Goal: Communication & Community: Answer question/provide support

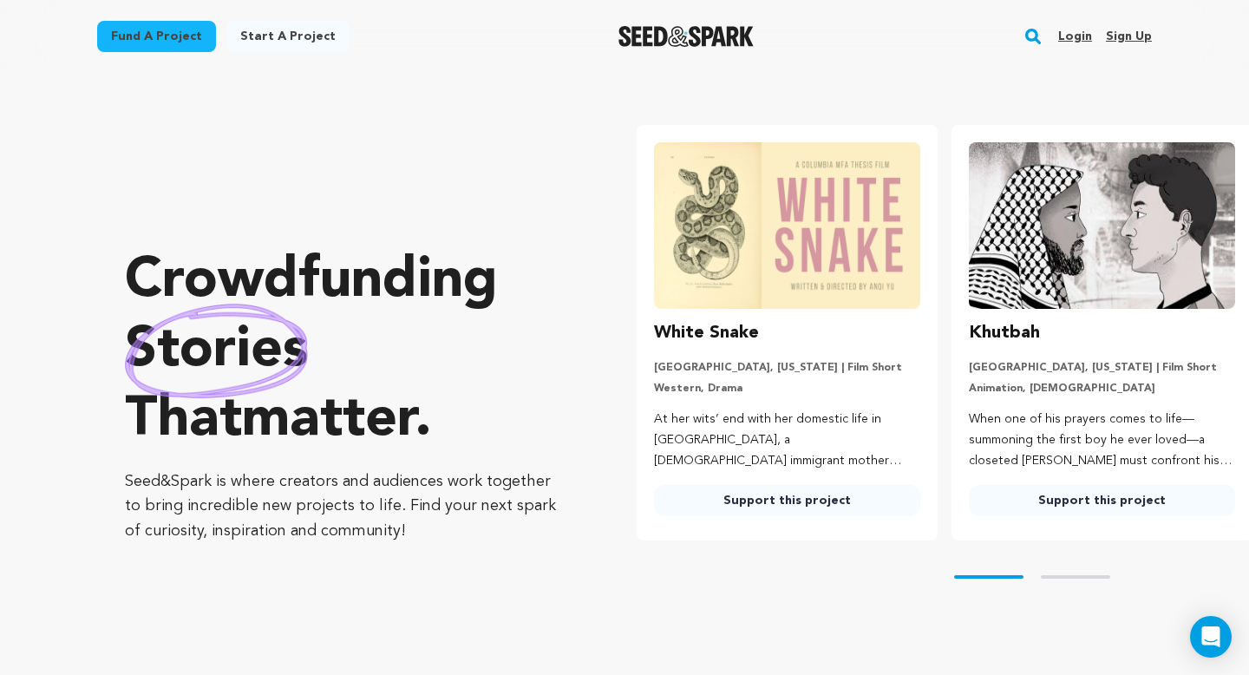
click at [1079, 31] on link "Login" at bounding box center [1075, 37] width 34 height 28
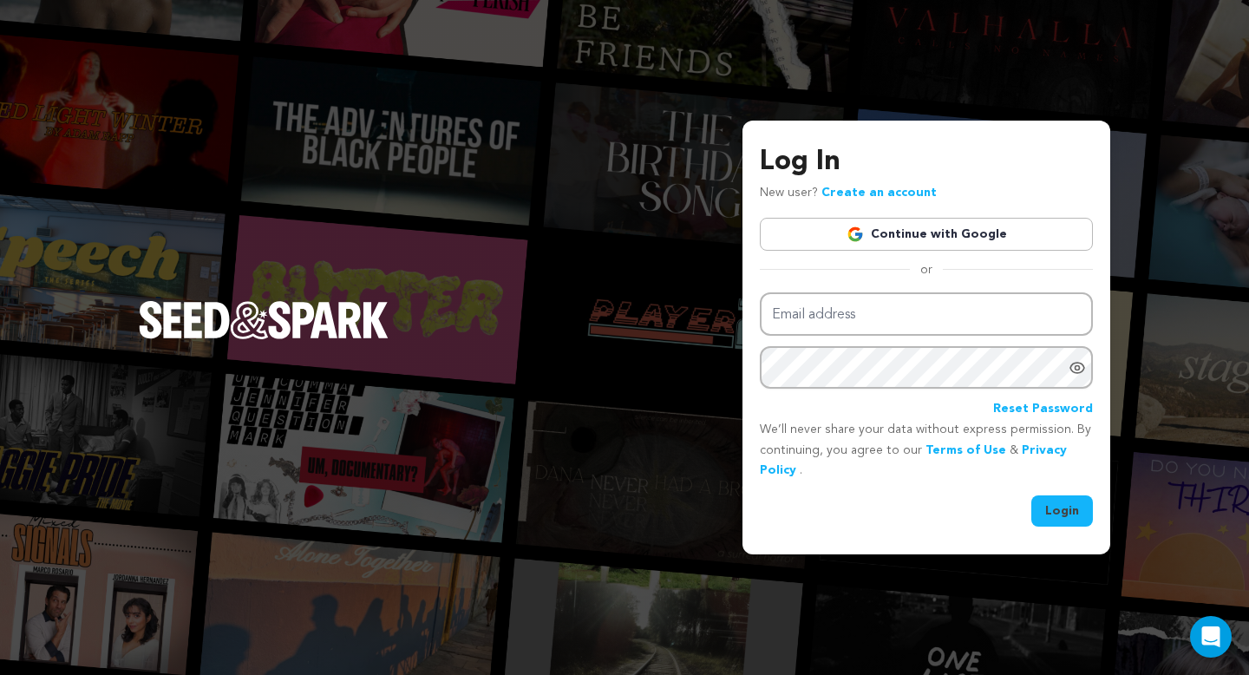
click at [953, 238] on link "Continue with Google" at bounding box center [926, 234] width 333 height 33
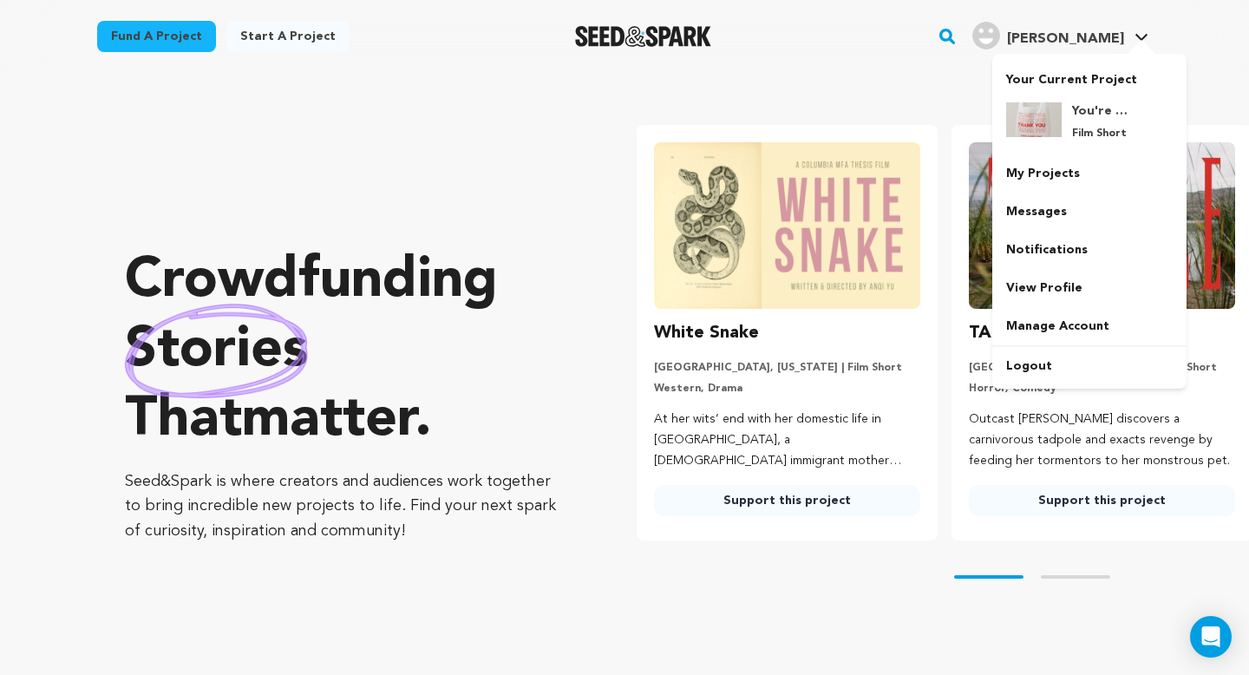
click at [1128, 45] on div at bounding box center [1141, 48] width 35 height 17
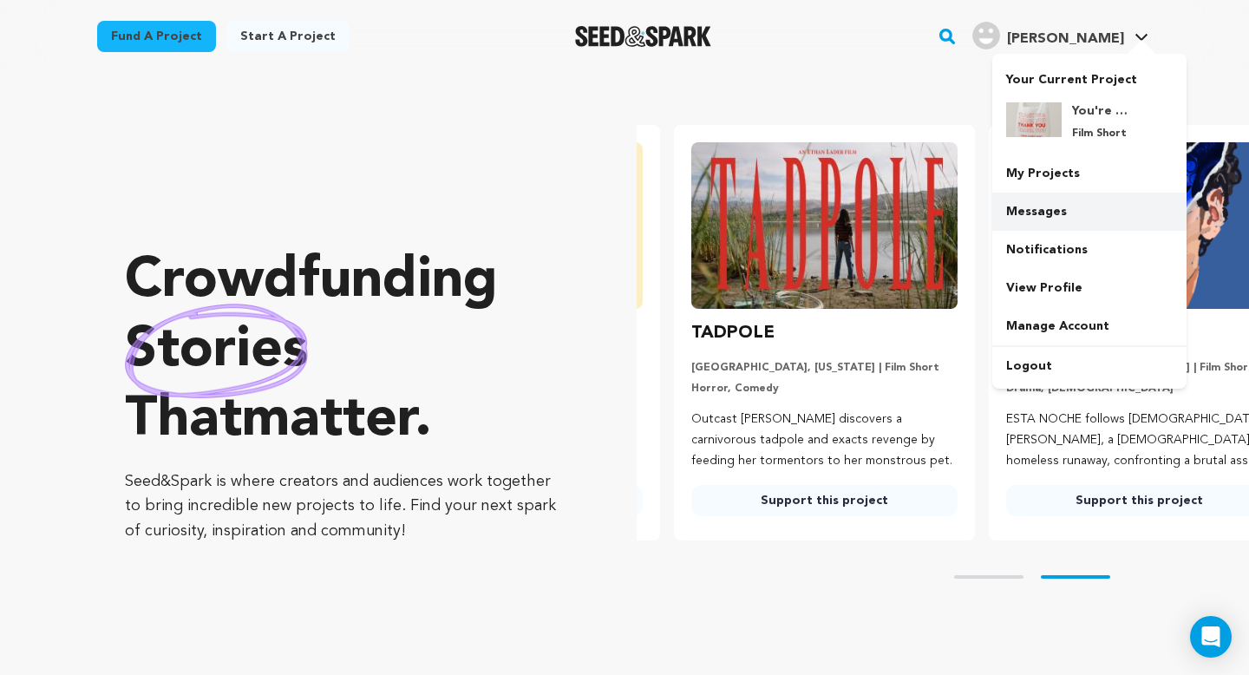
scroll to position [0, 329]
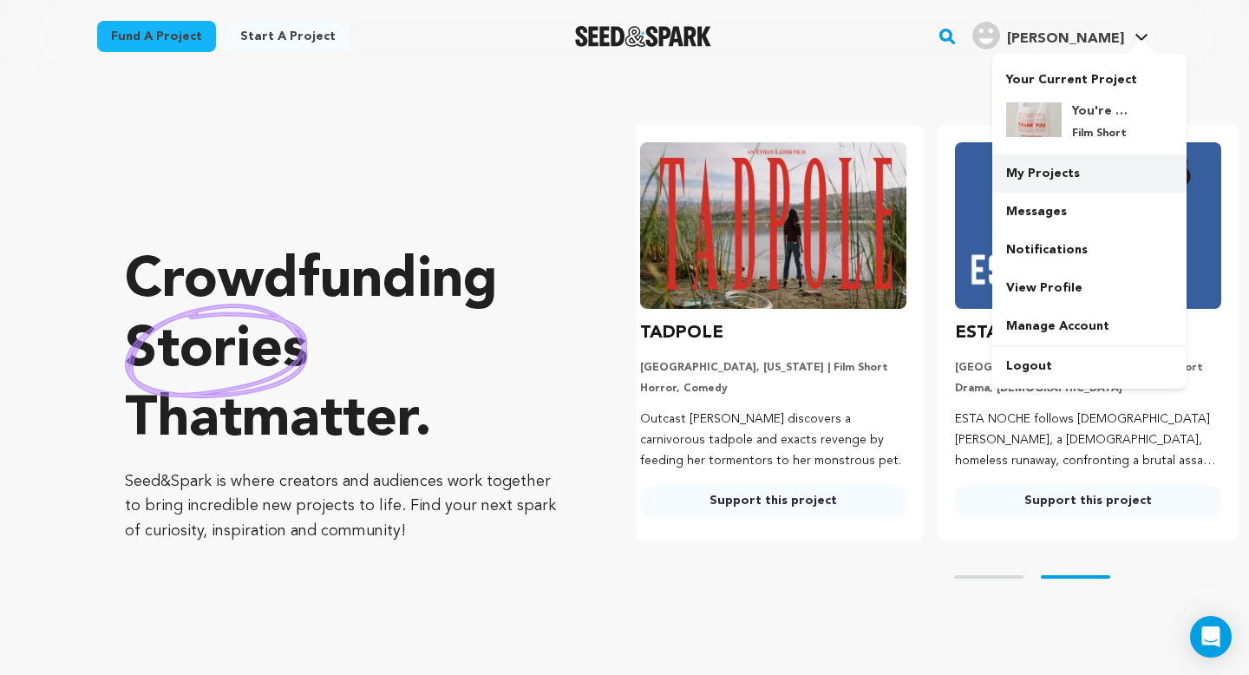
click at [1060, 174] on link "My Projects" at bounding box center [1089, 173] width 194 height 38
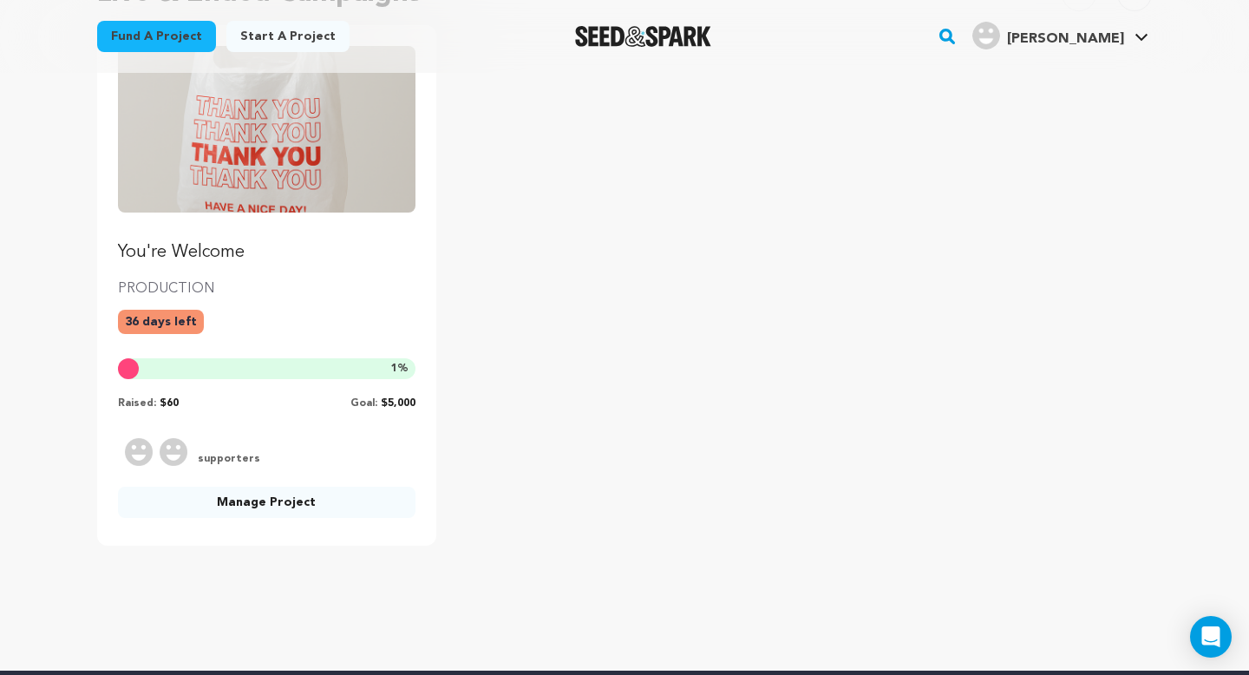
scroll to position [293, 0]
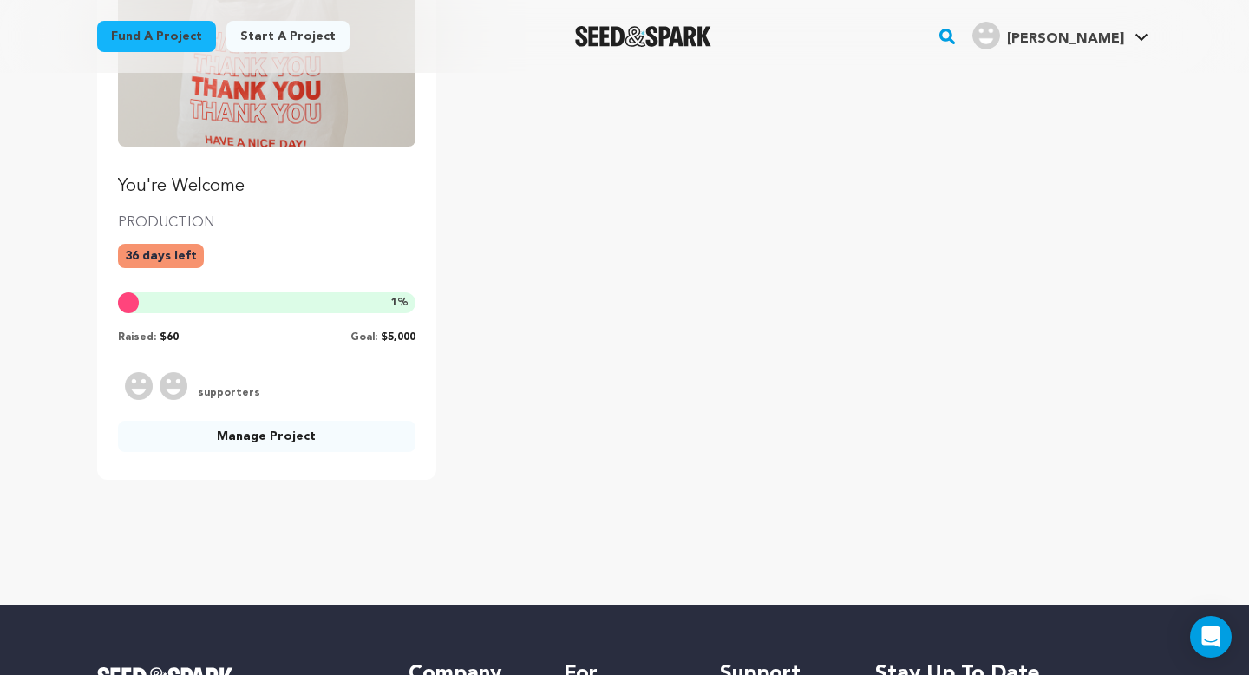
click at [324, 440] on link "Manage Project" at bounding box center [266, 436] width 297 height 31
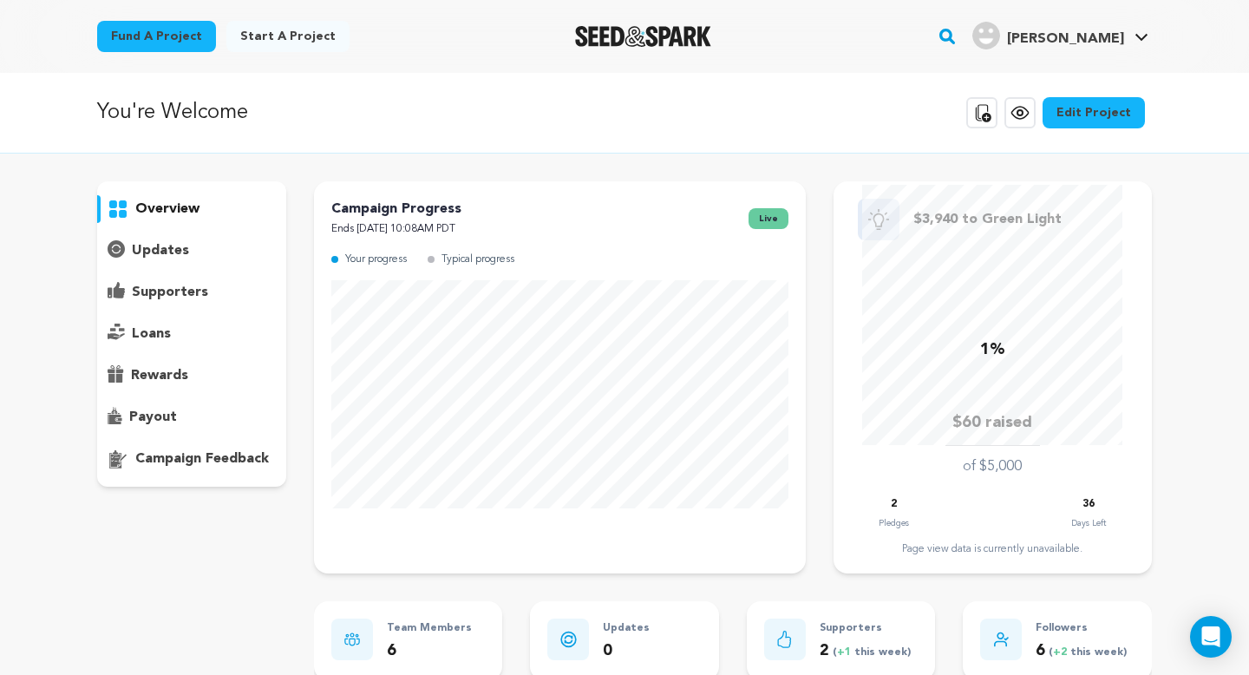
click at [183, 260] on p "updates" at bounding box center [160, 250] width 57 height 21
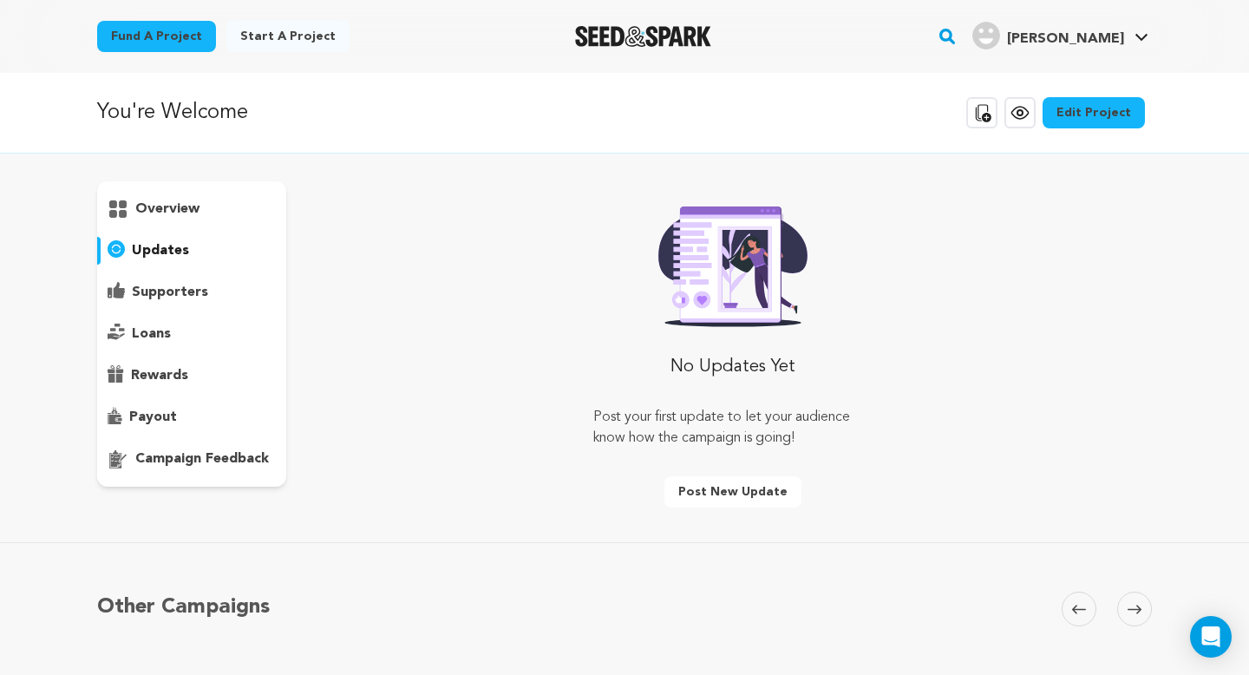
click at [179, 287] on p "supporters" at bounding box center [170, 292] width 76 height 21
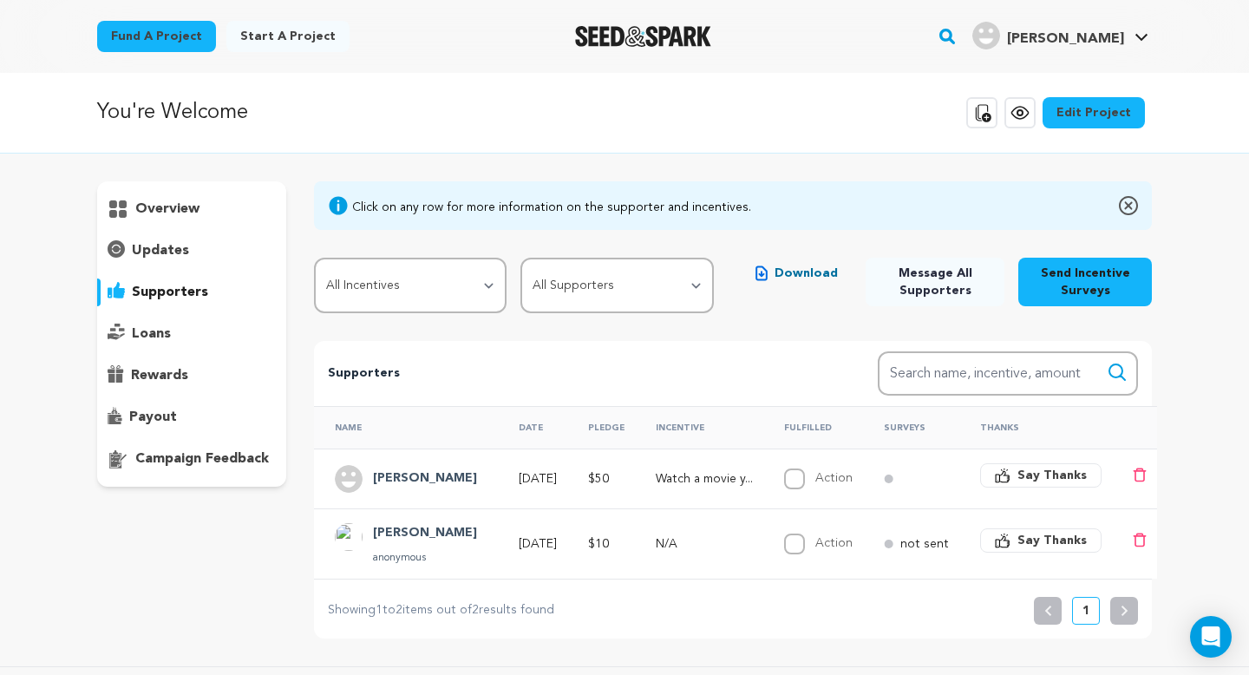
click at [688, 478] on p "Watch a movie y..." at bounding box center [704, 478] width 97 height 17
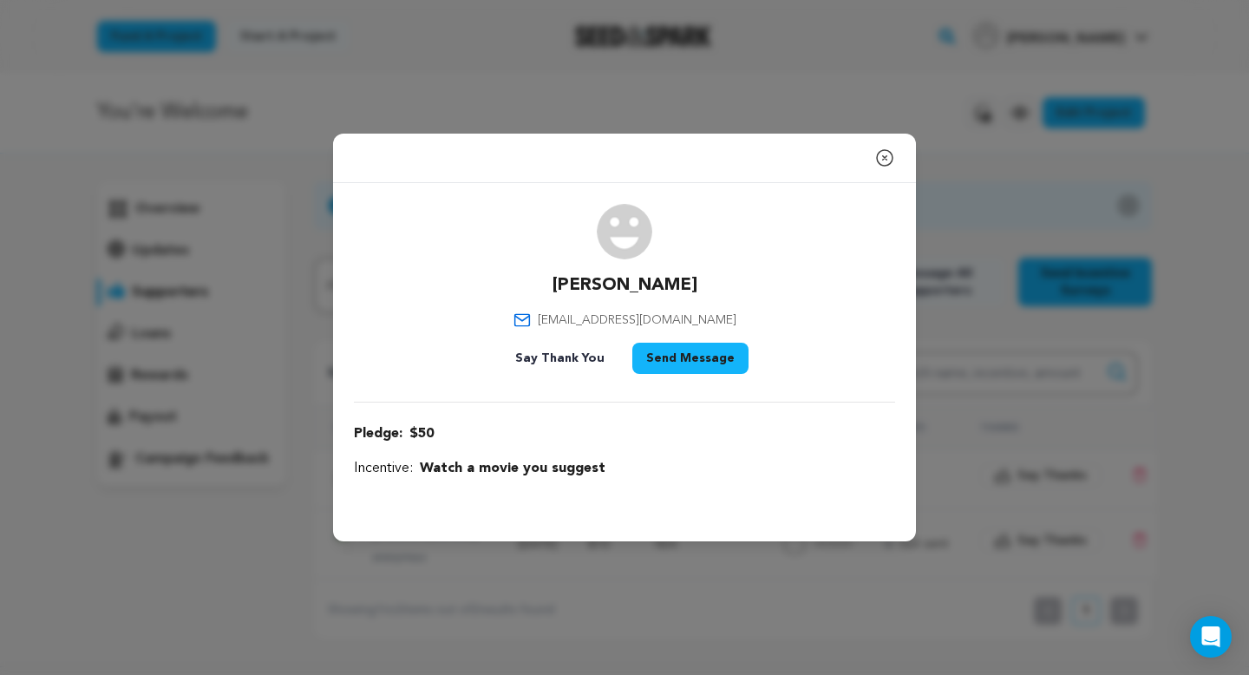
click at [584, 473] on span "Watch a movie you suggest" at bounding box center [513, 468] width 186 height 21
click at [597, 353] on button "Say Thank You" at bounding box center [559, 358] width 117 height 31
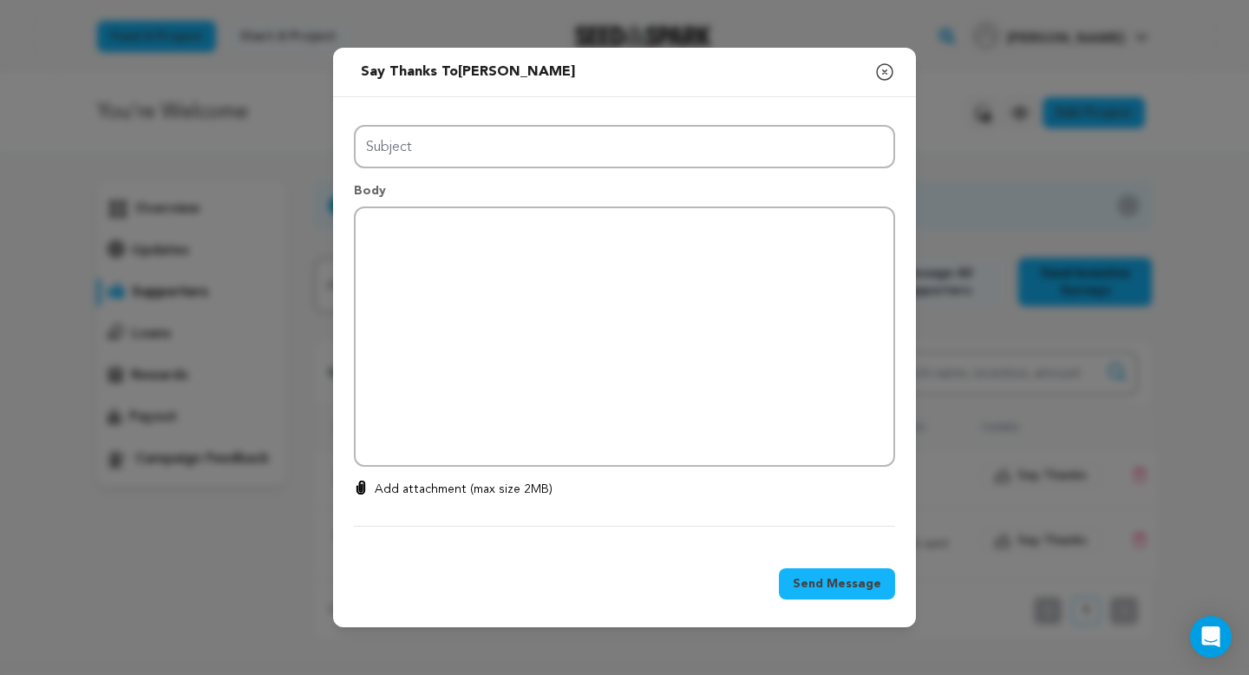
type input "Thanks for your support!"
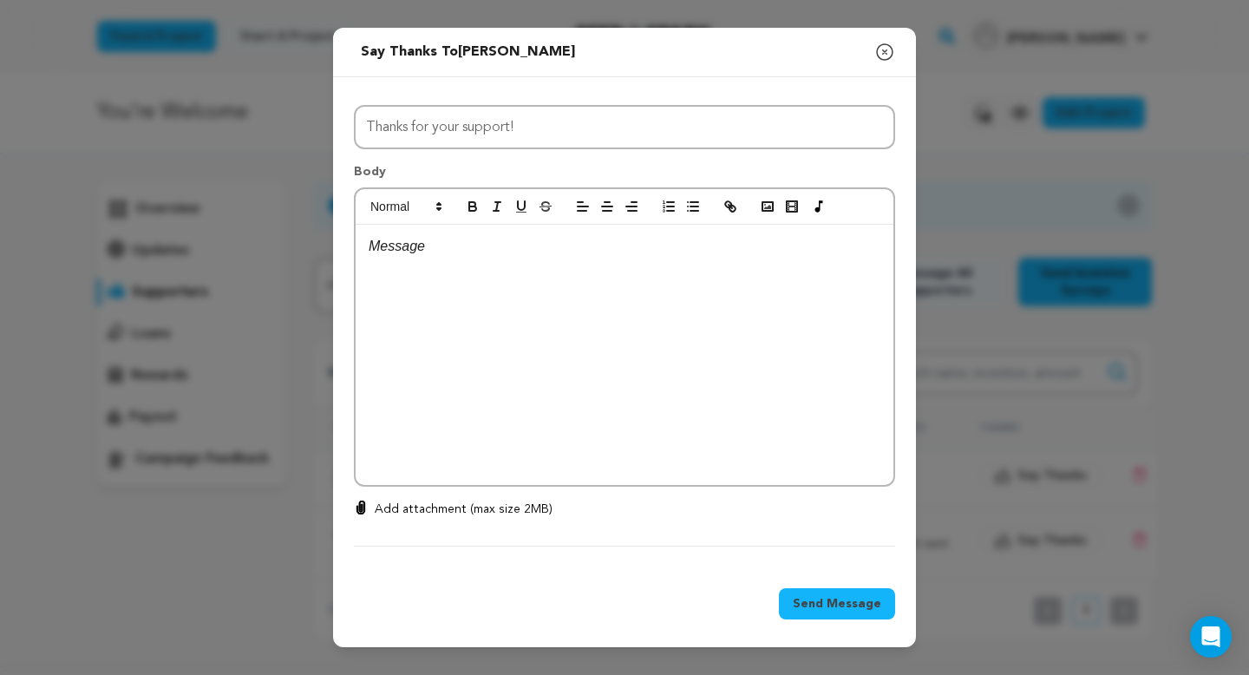
click at [517, 280] on div at bounding box center [625, 355] width 538 height 260
click at [823, 603] on span "Send Message" at bounding box center [837, 603] width 88 height 17
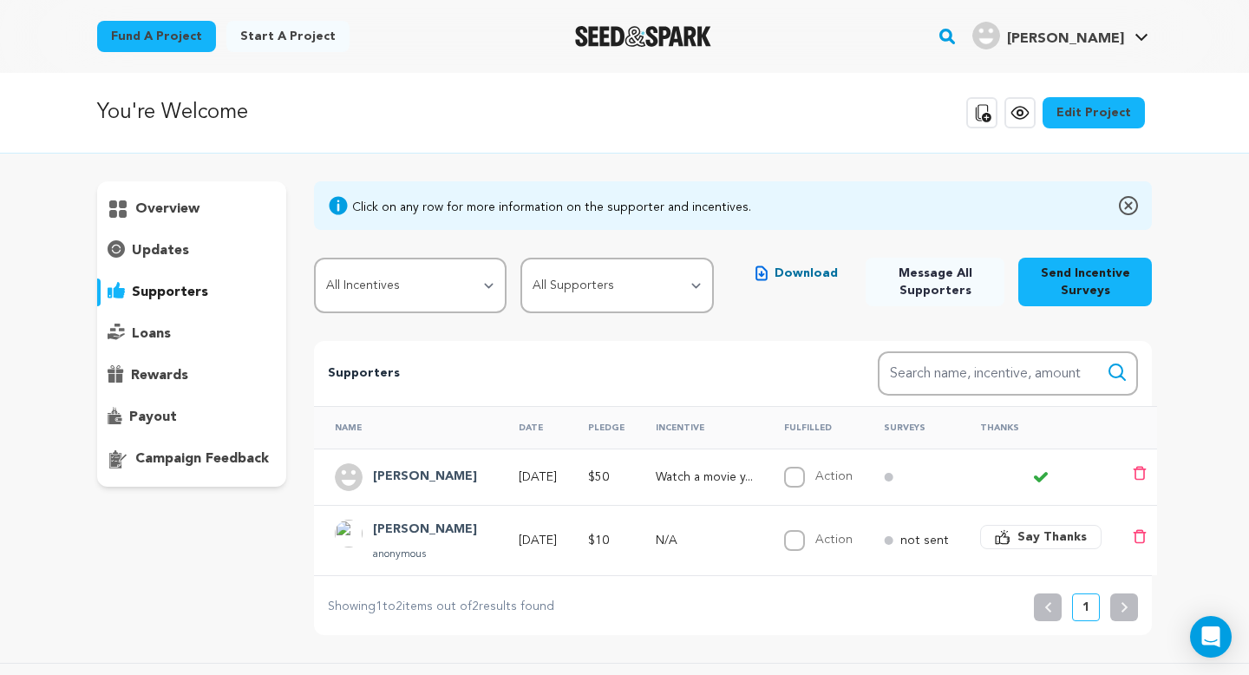
click at [704, 490] on td "Watch a movie y..." at bounding box center [699, 476] width 128 height 56
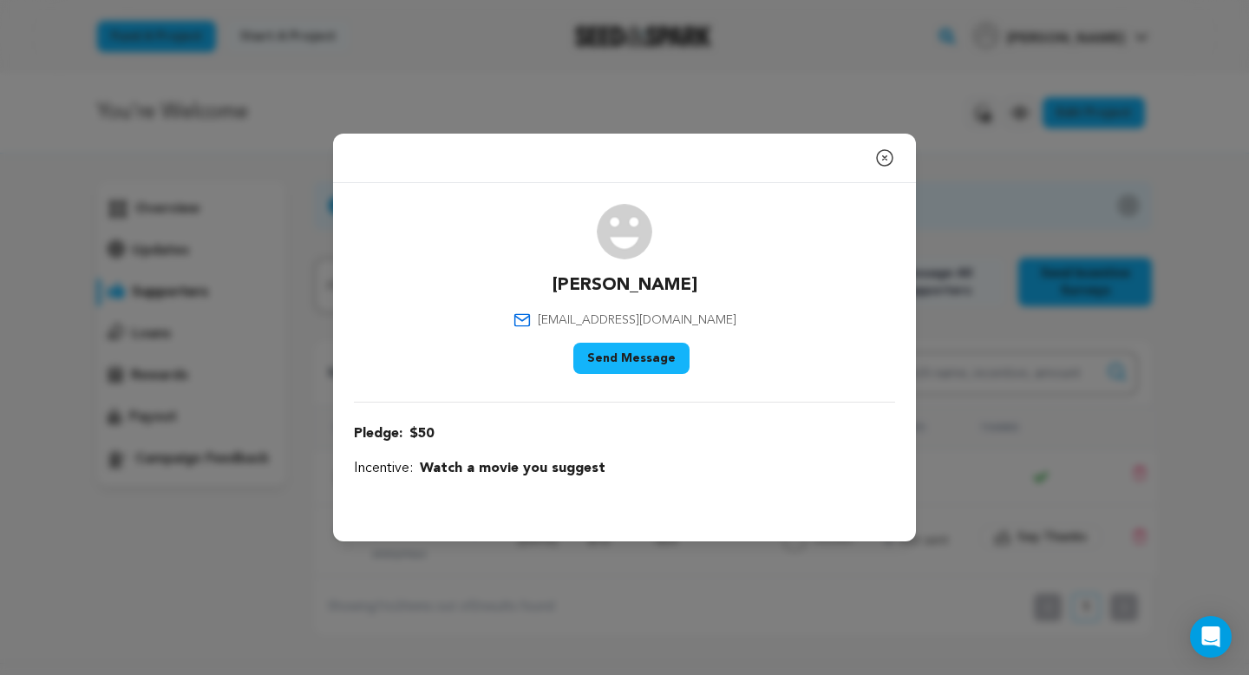
click at [890, 152] on icon "button" at bounding box center [885, 158] width 16 height 16
